Goal: Transaction & Acquisition: Subscribe to service/newsletter

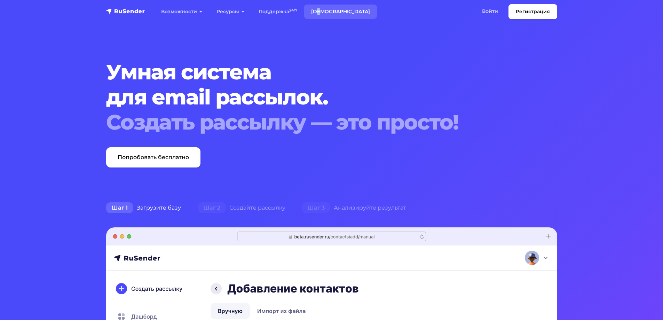
click at [319, 6] on nav "Регистрация Возможности Конструктор писем Формы подписки A/B–тестирование API и…" at bounding box center [331, 11] width 663 height 23
click at [319, 6] on link "Тарифы" at bounding box center [340, 12] width 73 height 14
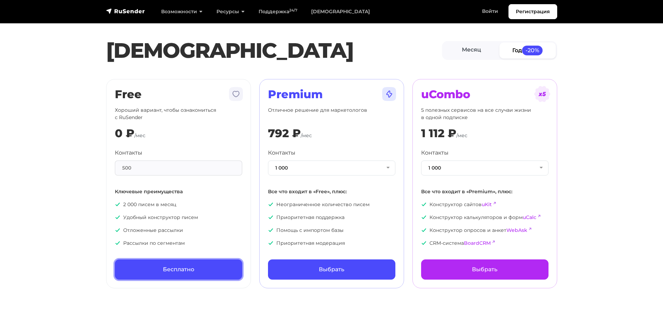
click at [141, 272] on link "Бесплатно" at bounding box center [178, 269] width 127 height 20
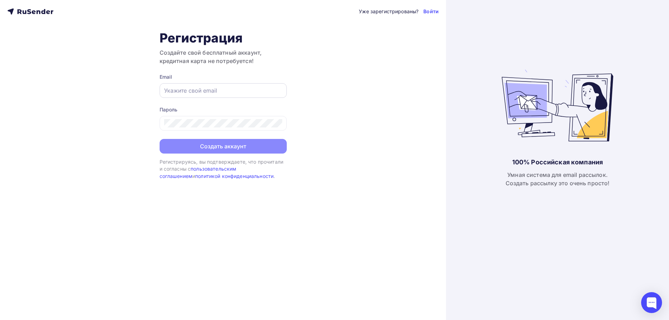
click at [244, 88] on input "text" at bounding box center [223, 90] width 118 height 8
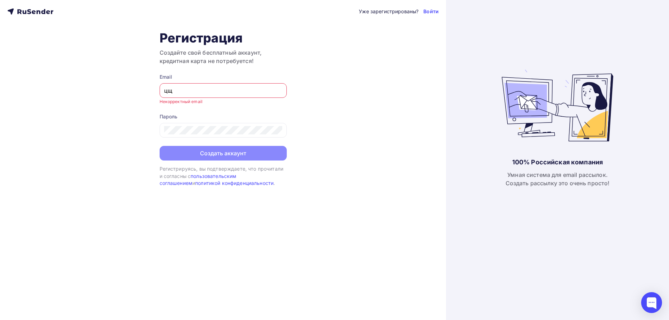
type input "ц"
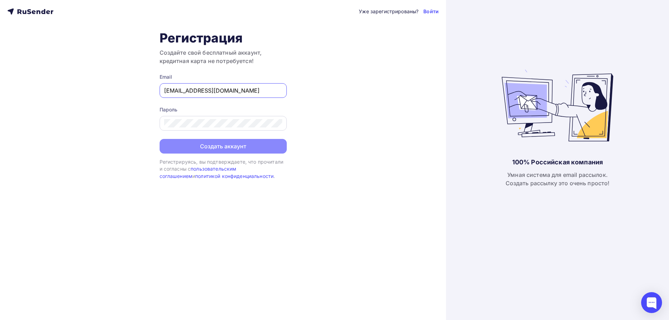
type input "[EMAIL_ADDRESS][DOMAIN_NAME]"
click at [245, 145] on button "Создать аккаунт" at bounding box center [223, 147] width 127 height 15
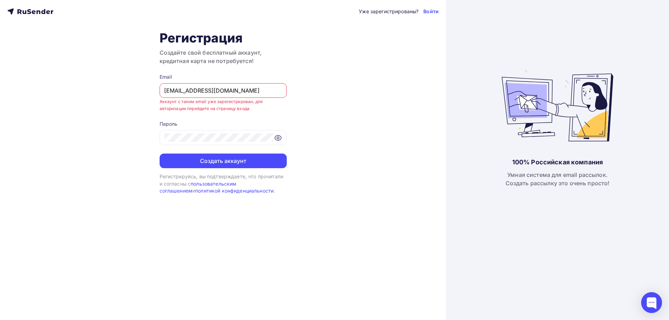
click at [403, 11] on div "Уже зарегистрированы?" at bounding box center [389, 11] width 60 height 7
click at [433, 12] on link "Войти" at bounding box center [430, 11] width 15 height 7
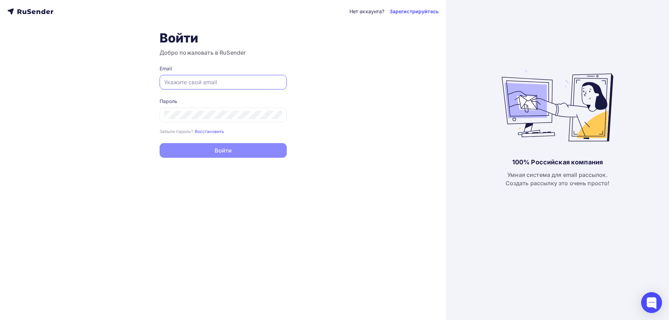
click at [244, 80] on input "text" at bounding box center [223, 82] width 118 height 8
type input "[EMAIL_ADDRESS][DOMAIN_NAME]"
click at [189, 123] on div "Пароль Забыли пароль? Восстановить Забыли пароль? Восстановить" at bounding box center [223, 116] width 127 height 37
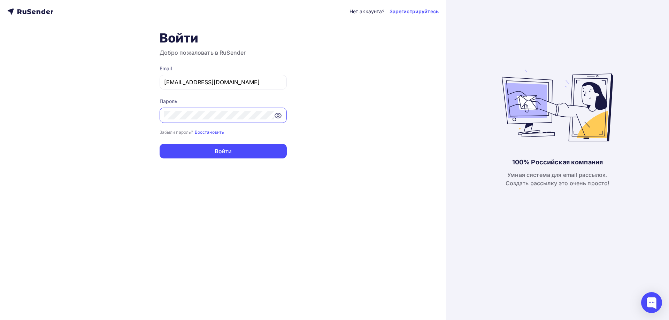
click at [281, 113] on icon at bounding box center [278, 115] width 8 height 8
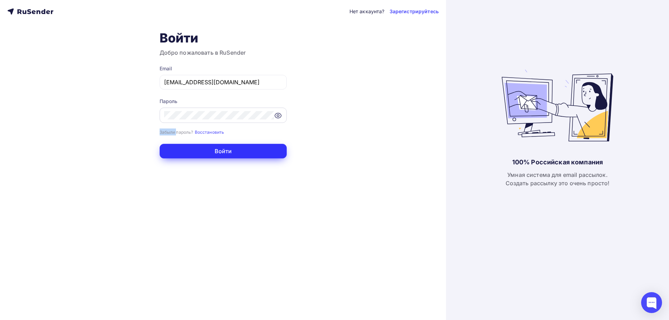
click at [274, 154] on button "Войти" at bounding box center [223, 151] width 127 height 15
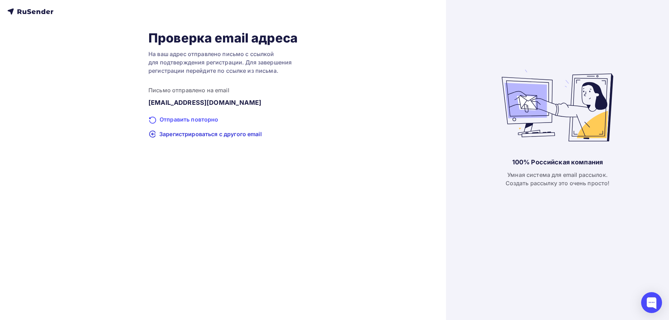
click at [215, 122] on div "Отправить повторно" at bounding box center [222, 119] width 149 height 9
click at [251, 133] on span "Зарегистрироваться с другого email" at bounding box center [210, 133] width 102 height 8
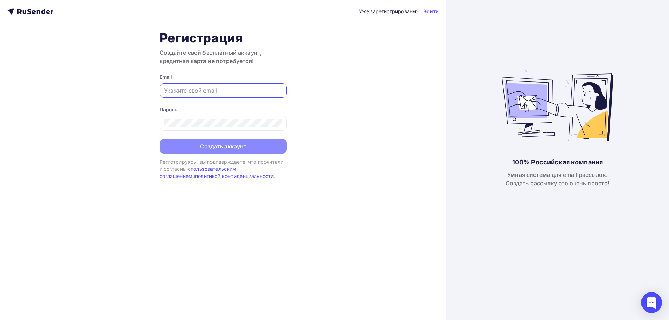
click at [219, 92] on input "text" at bounding box center [223, 90] width 118 height 8
type input "Feba0103@gmail.com"
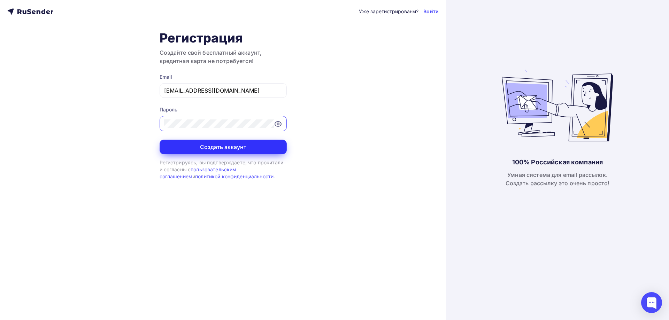
click at [218, 146] on button "Создать аккаунт" at bounding box center [223, 147] width 127 height 15
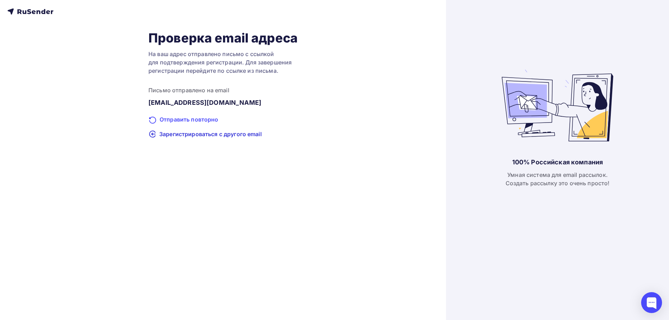
click at [207, 117] on div "Отправить повторно" at bounding box center [222, 119] width 149 height 9
click at [209, 118] on div "Отправить повторно" at bounding box center [222, 119] width 149 height 9
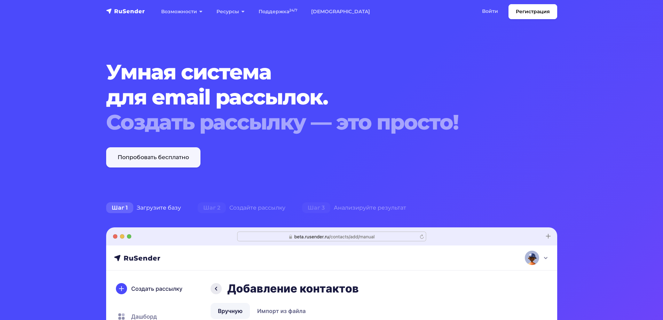
click at [162, 163] on link "Попробовать бесплатно" at bounding box center [153, 157] width 94 height 20
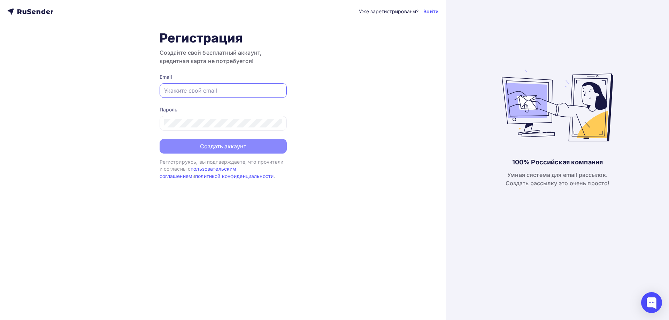
click at [272, 90] on input "text" at bounding box center [223, 90] width 118 height 8
type input "[EMAIL_ADDRESS][DOMAIN_NAME]"
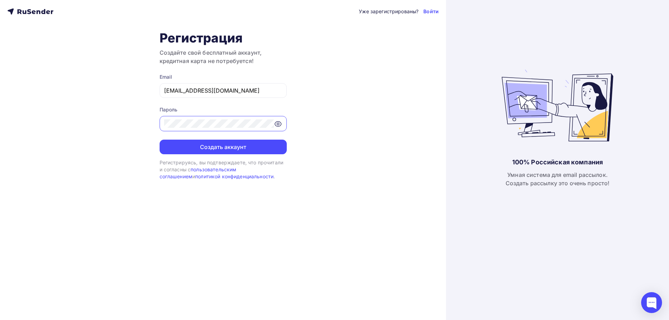
click at [277, 122] on icon at bounding box center [278, 124] width 6 height 5
click at [113, 140] on div "Уже зарегистрированы? Войти Регистрация Создайте свой бесплатный аккаунт, креди…" at bounding box center [223, 160] width 446 height 320
click at [240, 142] on button "Создать аккаунт" at bounding box center [223, 147] width 127 height 15
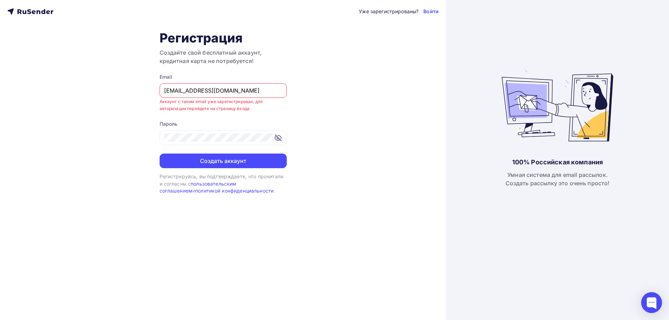
click at [434, 16] on div "Уже зарегистрированы? Войти Регистрация Создайте свой бесплатный аккаунт, креди…" at bounding box center [223, 160] width 446 height 320
